Goal: Information Seeking & Learning: Learn about a topic

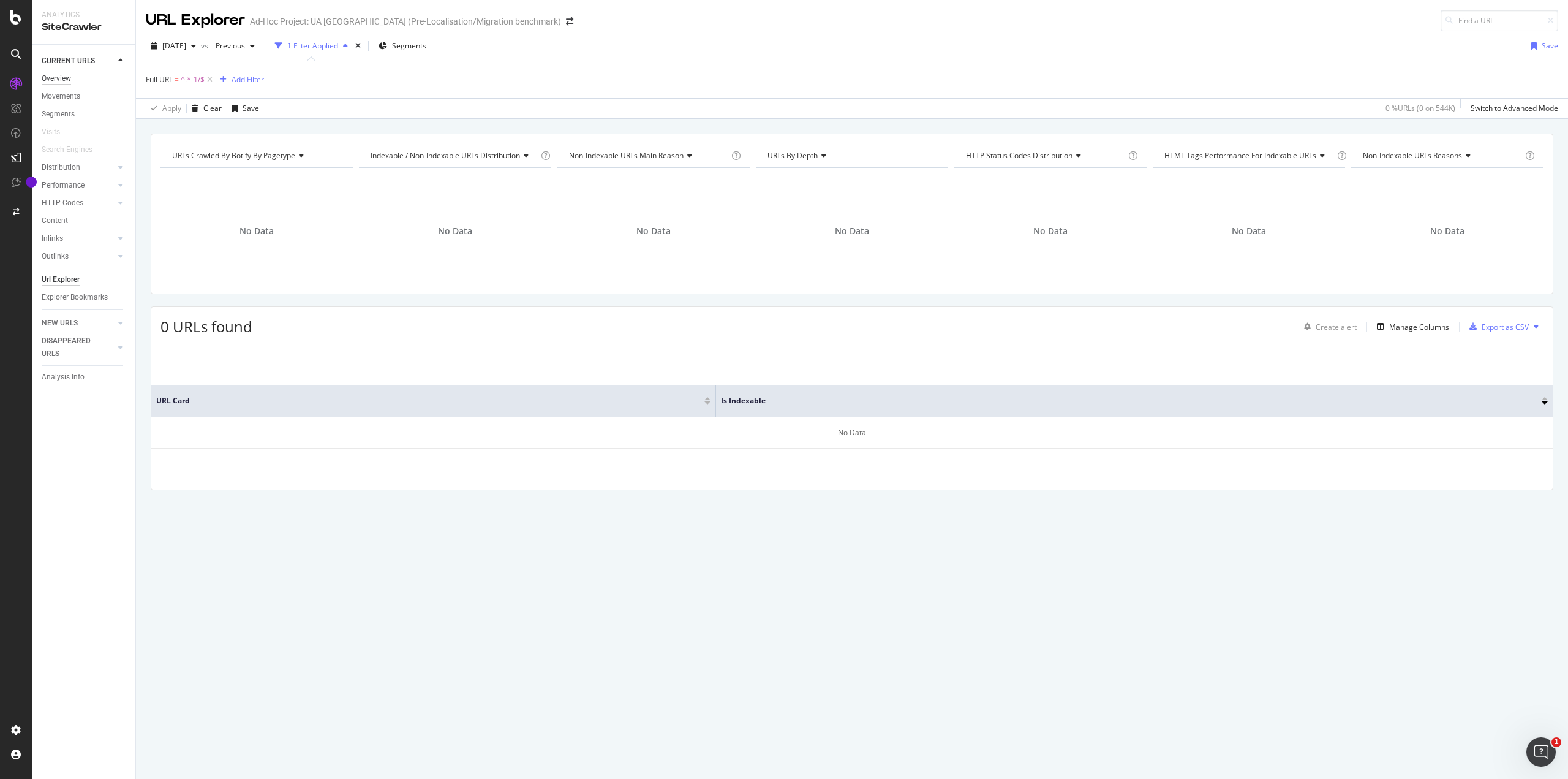
click at [69, 80] on div "Overview" at bounding box center [56, 78] width 29 height 13
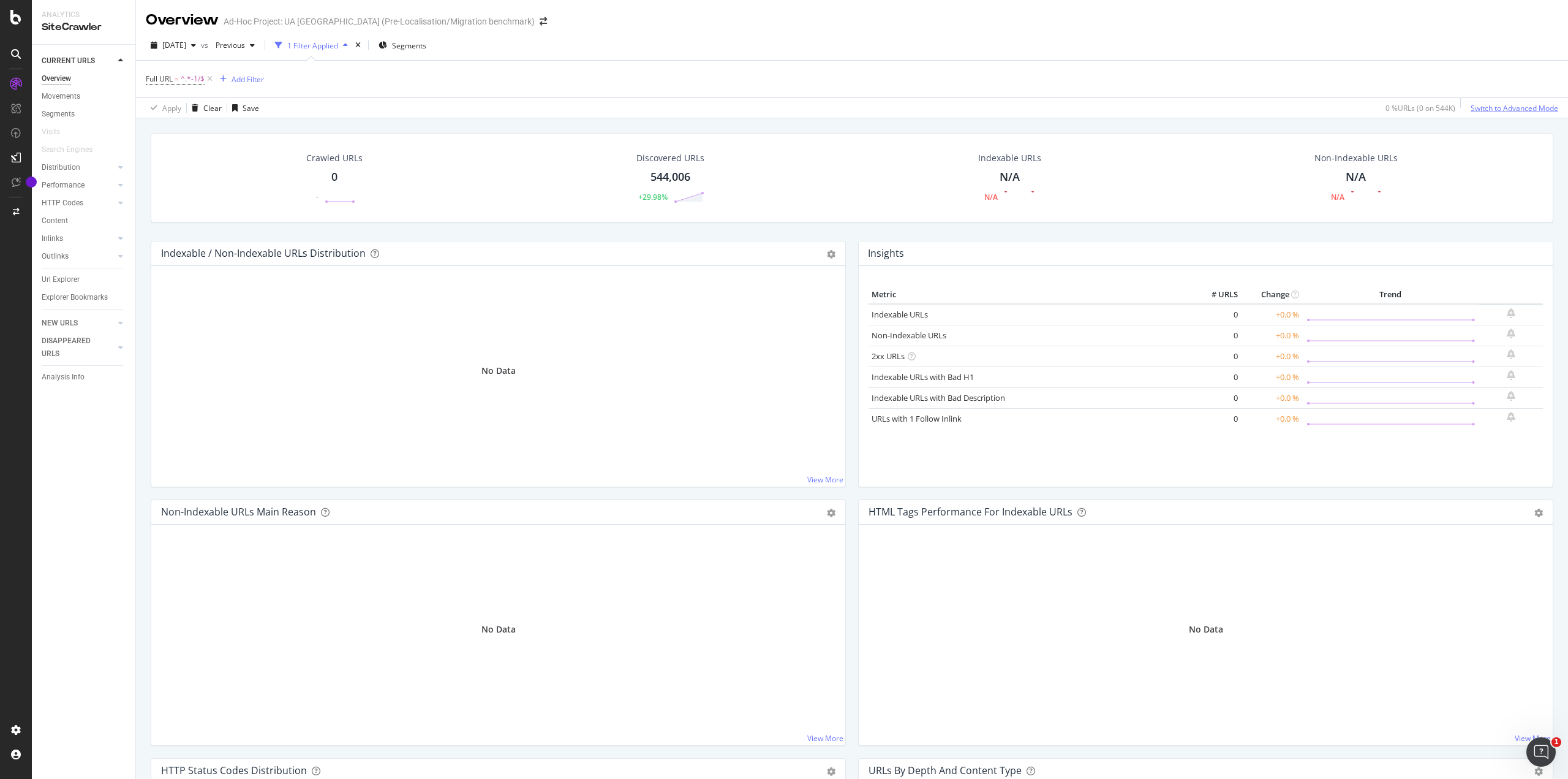
click at [1525, 115] on div "Switch to Advanced Mode" at bounding box center [1515, 108] width 88 height 19
click at [1505, 108] on div "Switch back to Simple mode" at bounding box center [1511, 108] width 95 height 10
click at [71, 14] on div "Analytics" at bounding box center [84, 14] width 84 height 10
click at [67, 95] on div "Movements" at bounding box center [61, 96] width 38 height 13
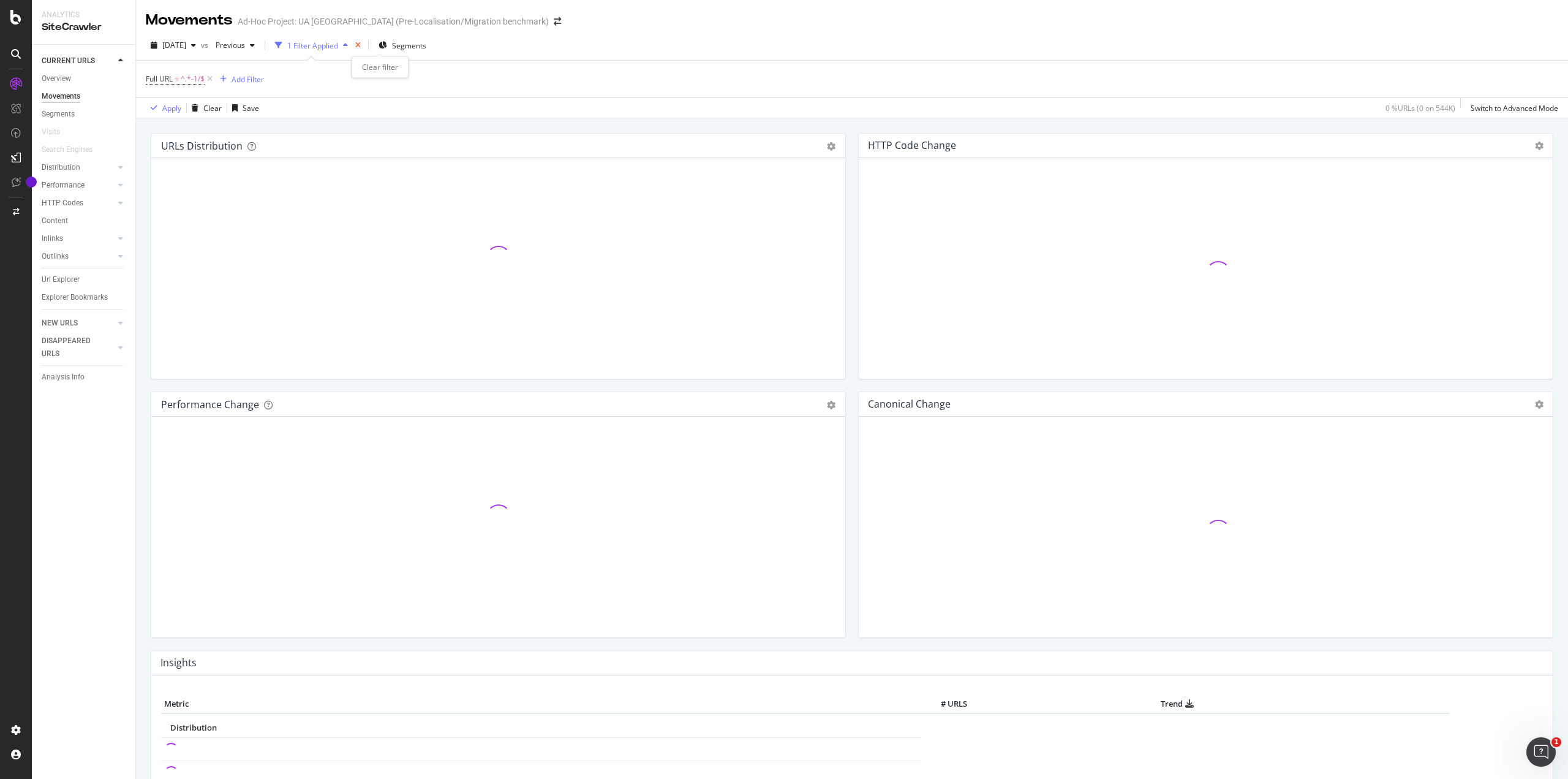
click at [361, 42] on icon "times" at bounding box center [358, 45] width 5 height 8
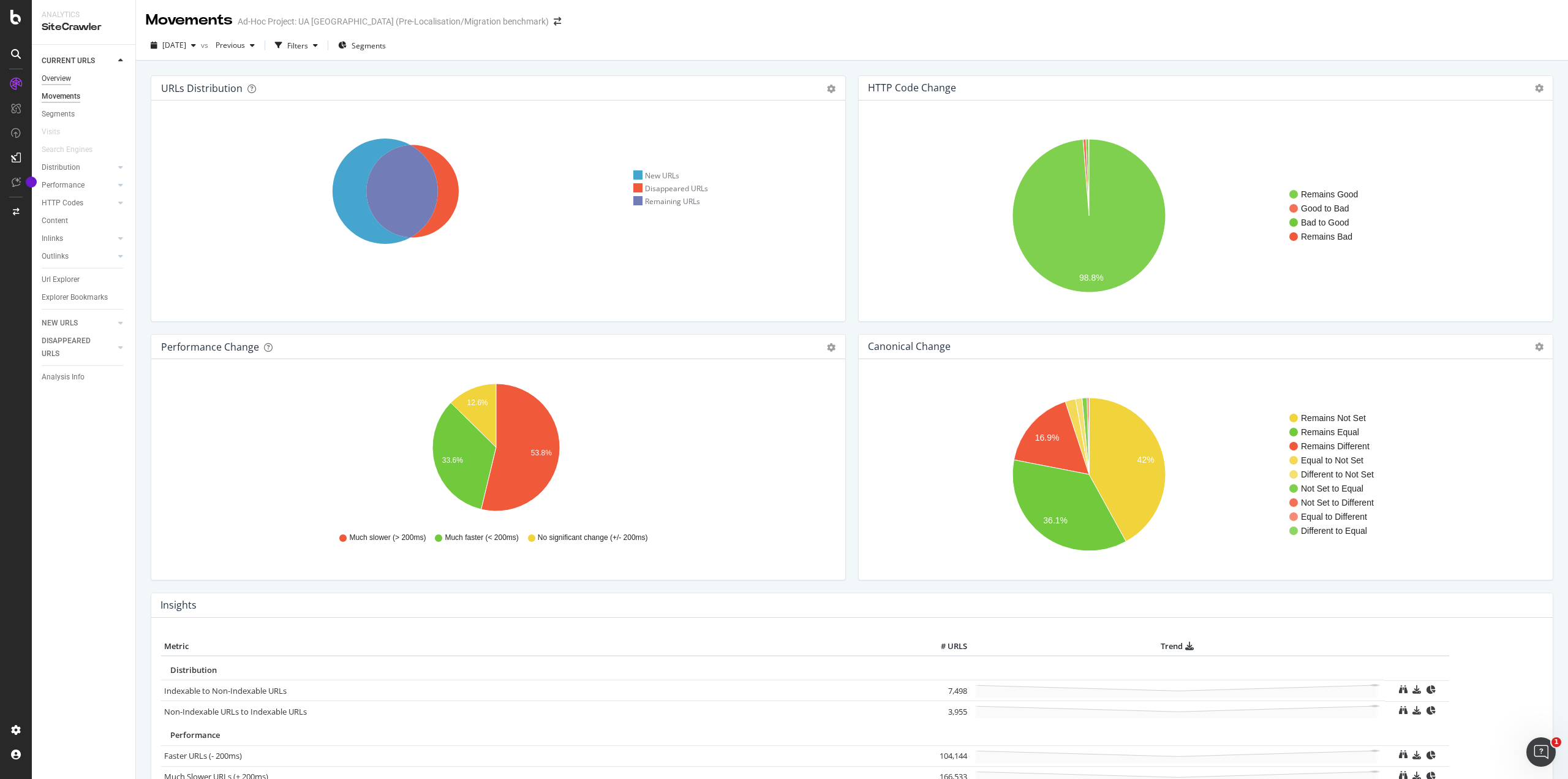
click at [68, 75] on div "Overview" at bounding box center [56, 78] width 29 height 13
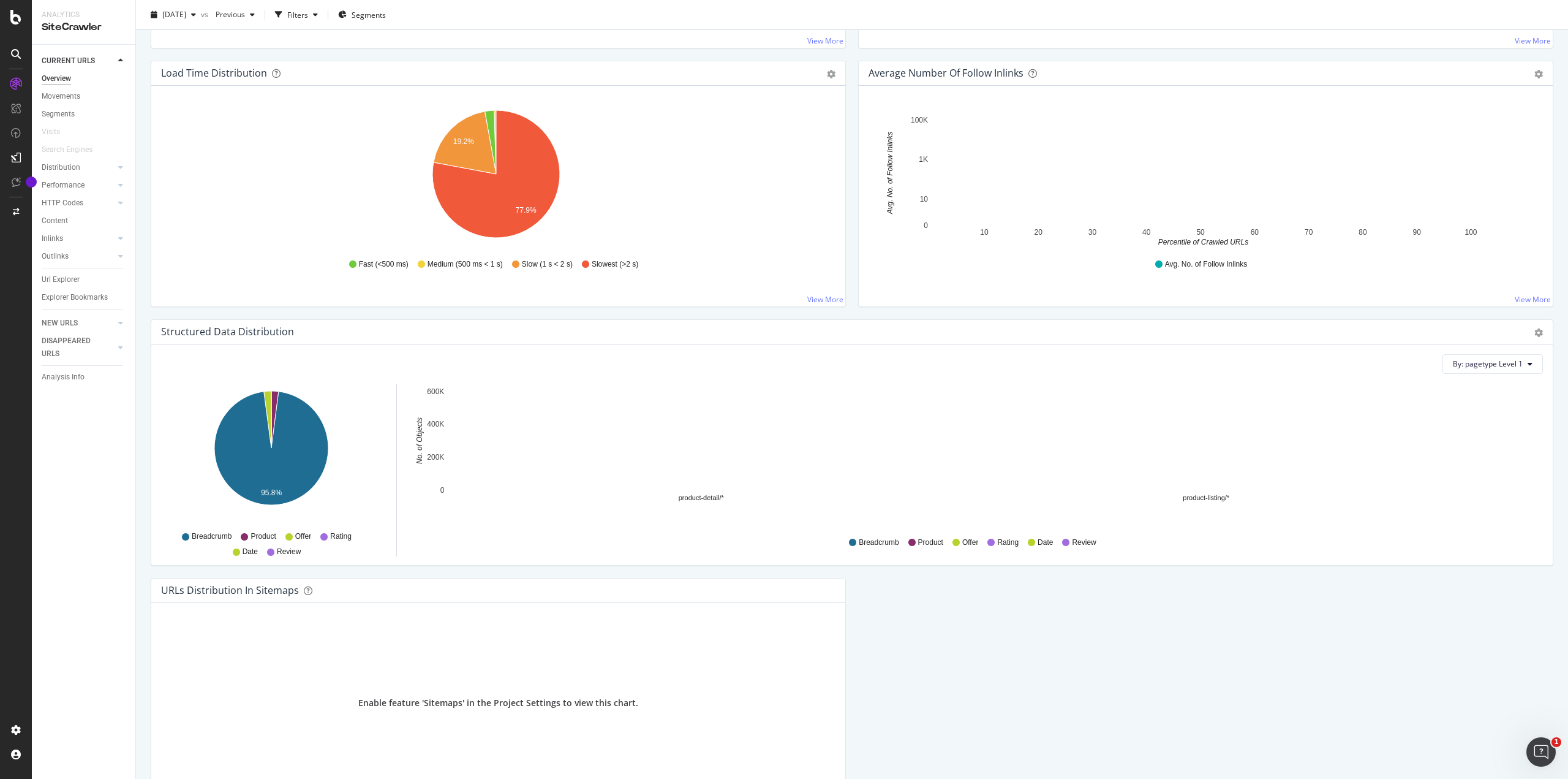
scroll to position [995, 0]
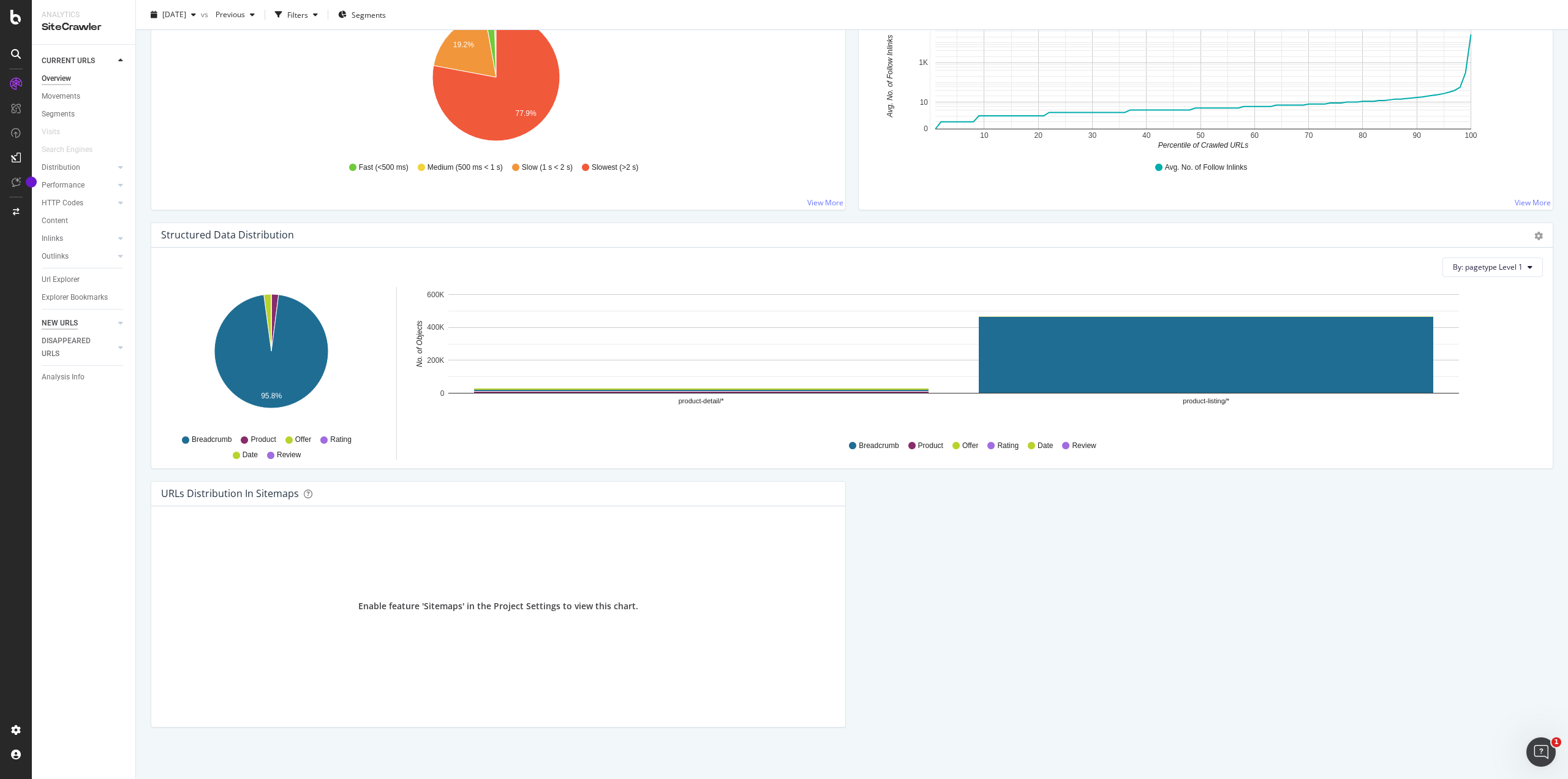
click at [60, 324] on div "NEW URLS" at bounding box center [60, 323] width 36 height 13
